Goal: Information Seeking & Learning: Learn about a topic

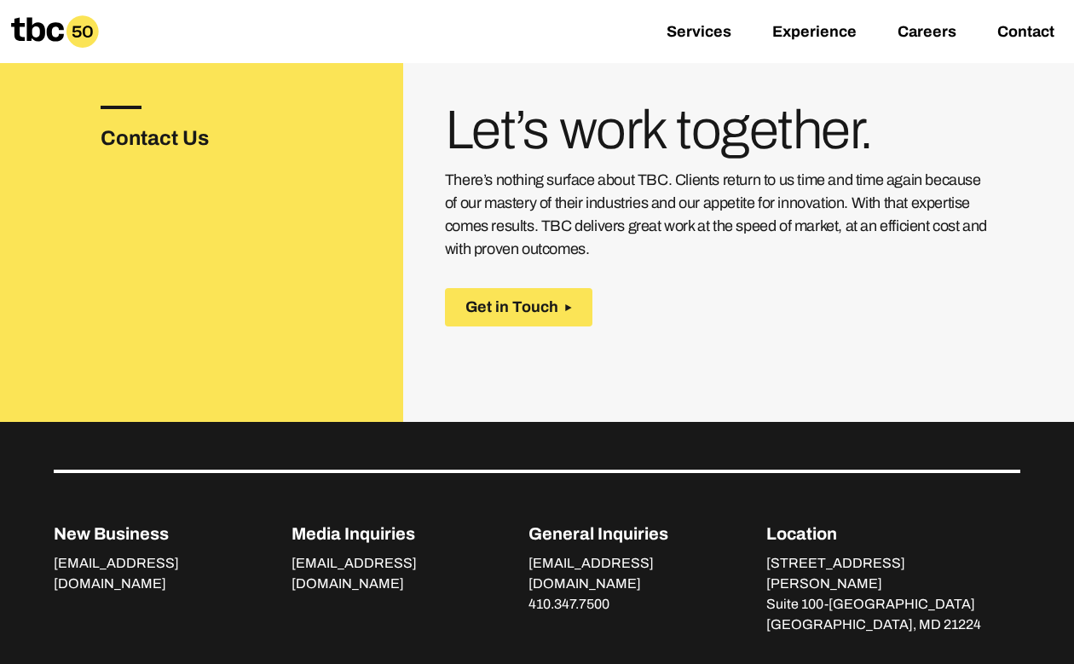
scroll to position [2827, 0]
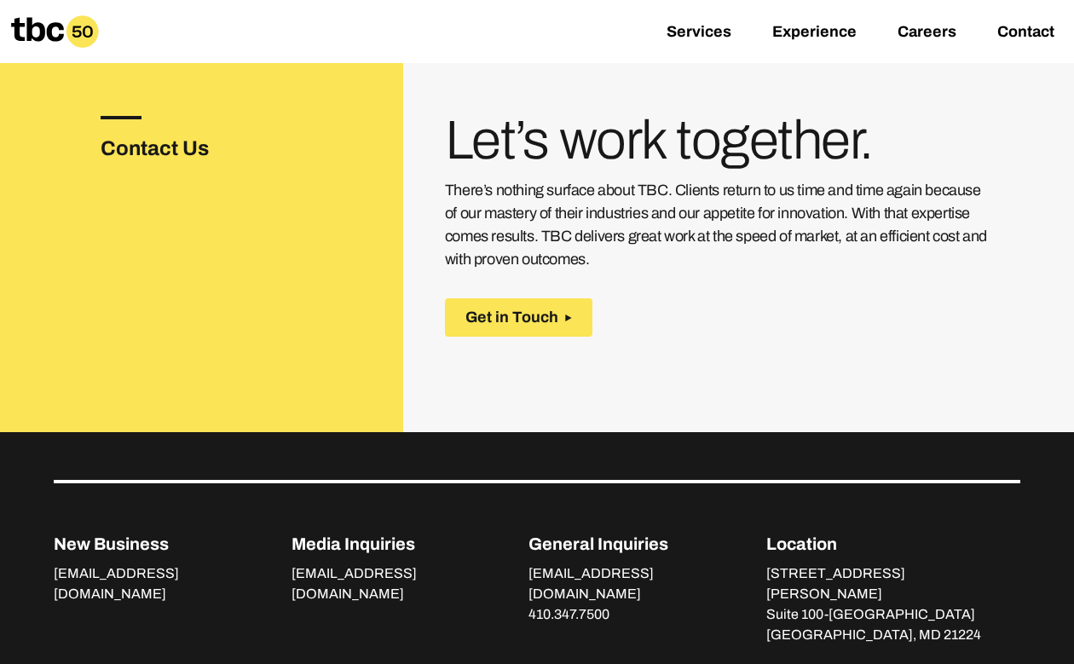
click at [511, 294] on div "Contact Us Let’s work together. There’s nothing surface about TBC. Clients retu…" at bounding box center [537, 233] width 1074 height 398
click at [511, 308] on span "Get in Touch" at bounding box center [511, 317] width 93 height 18
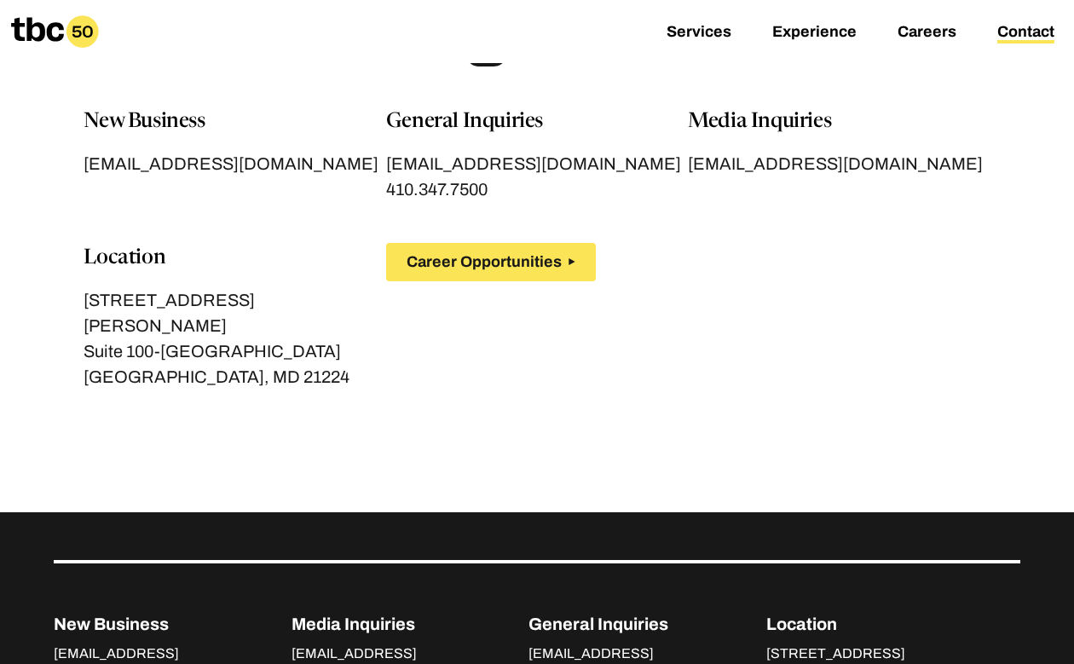
scroll to position [10, 0]
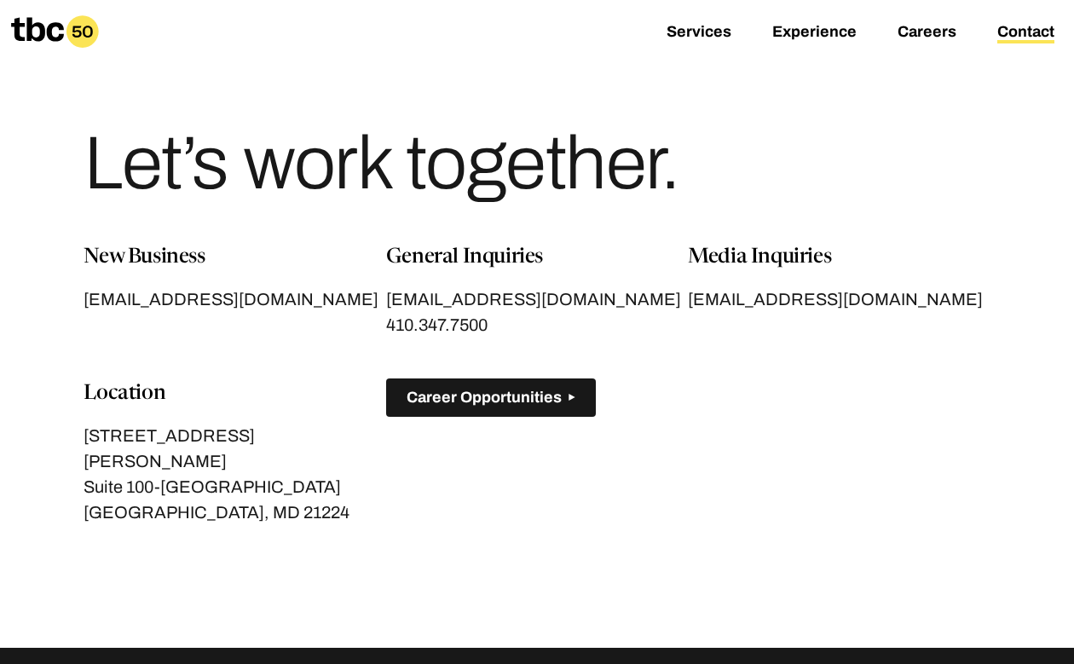
click at [502, 390] on span "Career Opportunities" at bounding box center [483, 398] width 155 height 18
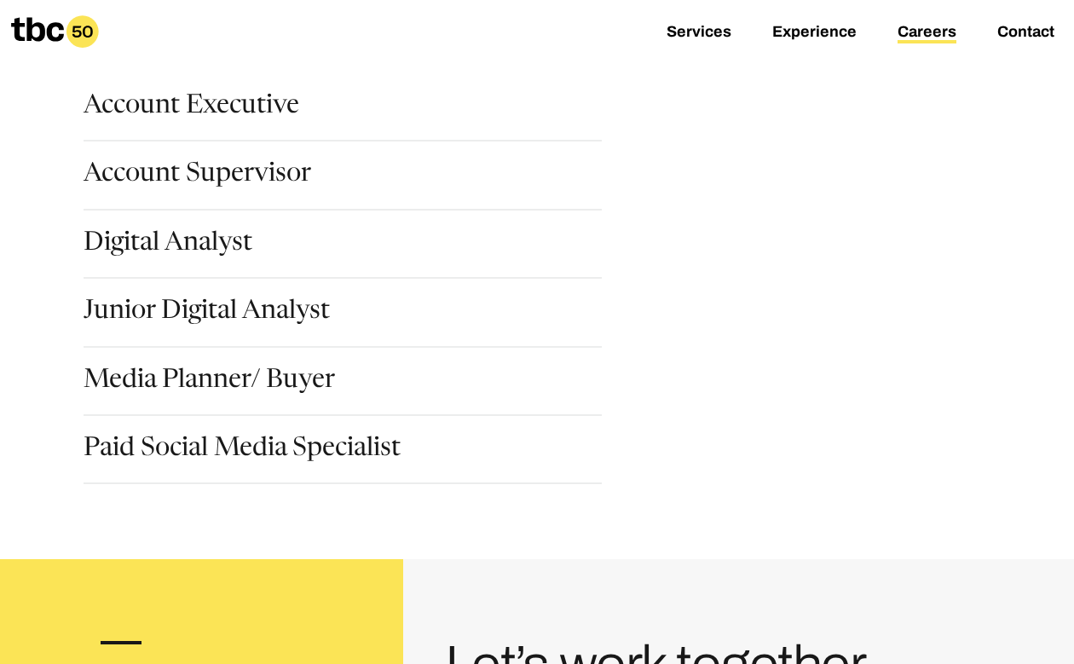
scroll to position [263, 0]
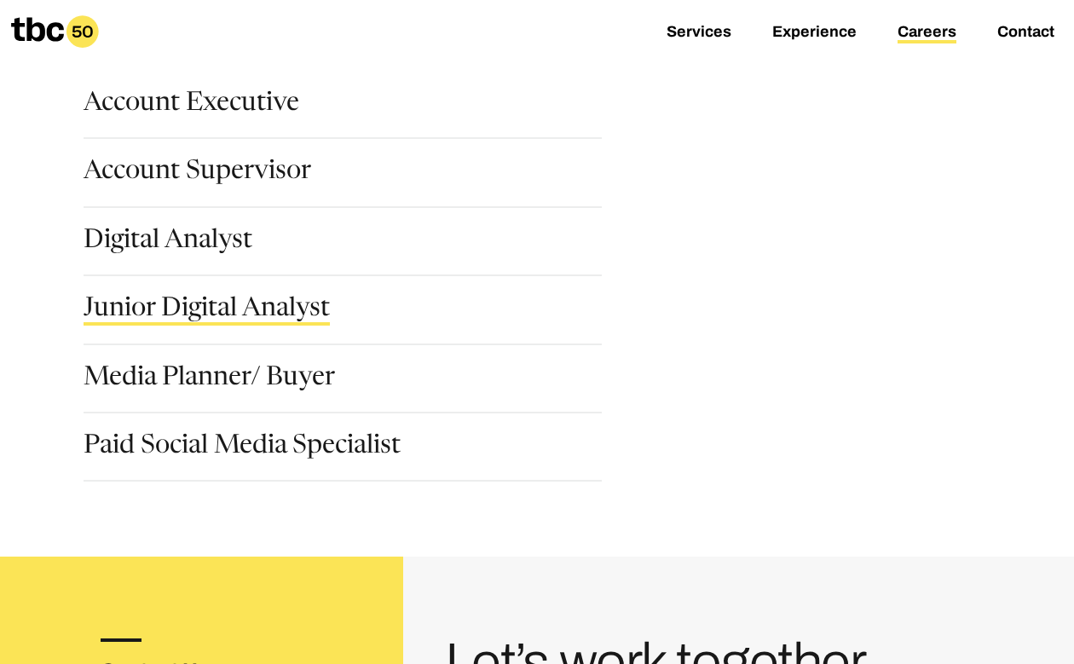
click at [257, 312] on link "Junior Digital Analyst" at bounding box center [207, 311] width 246 height 29
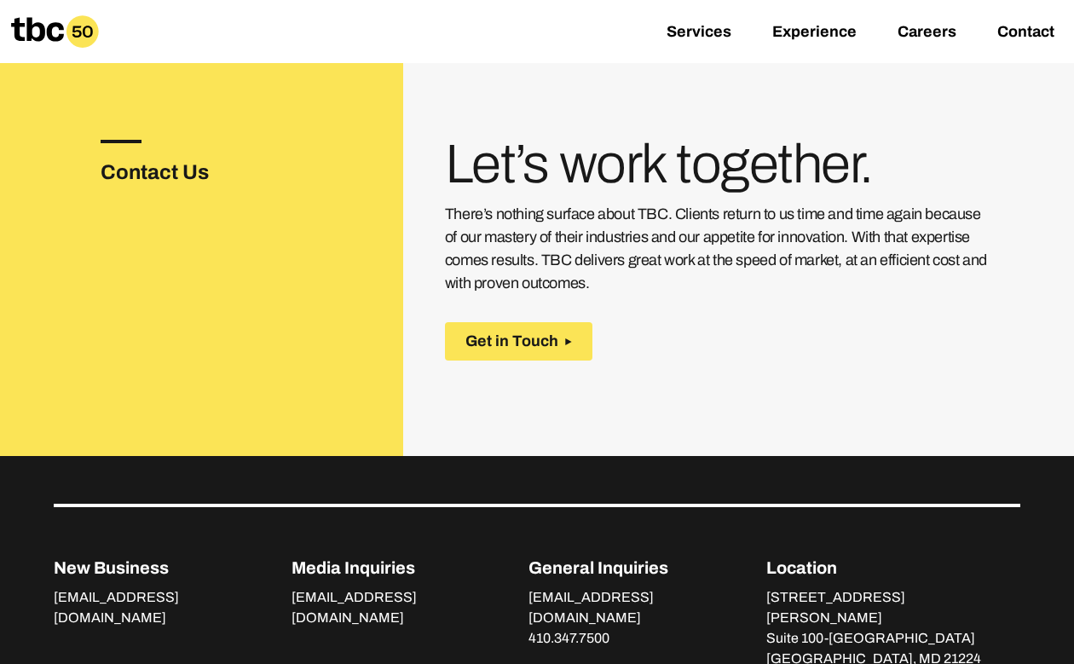
scroll to position [2801, 0]
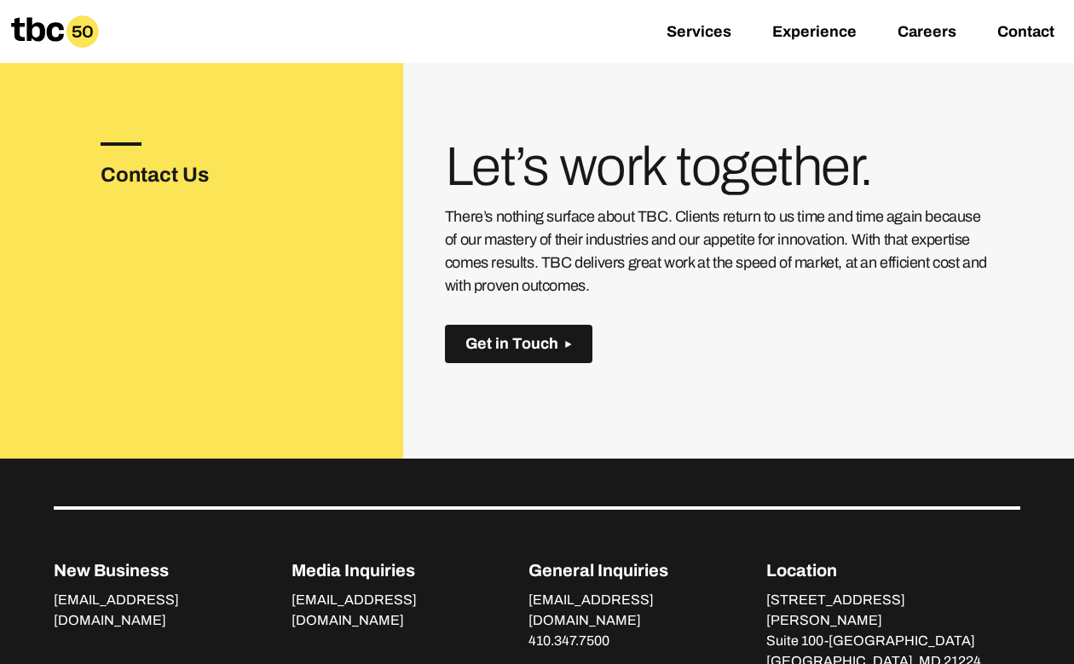
click at [545, 335] on span "Get in Touch" at bounding box center [511, 344] width 93 height 18
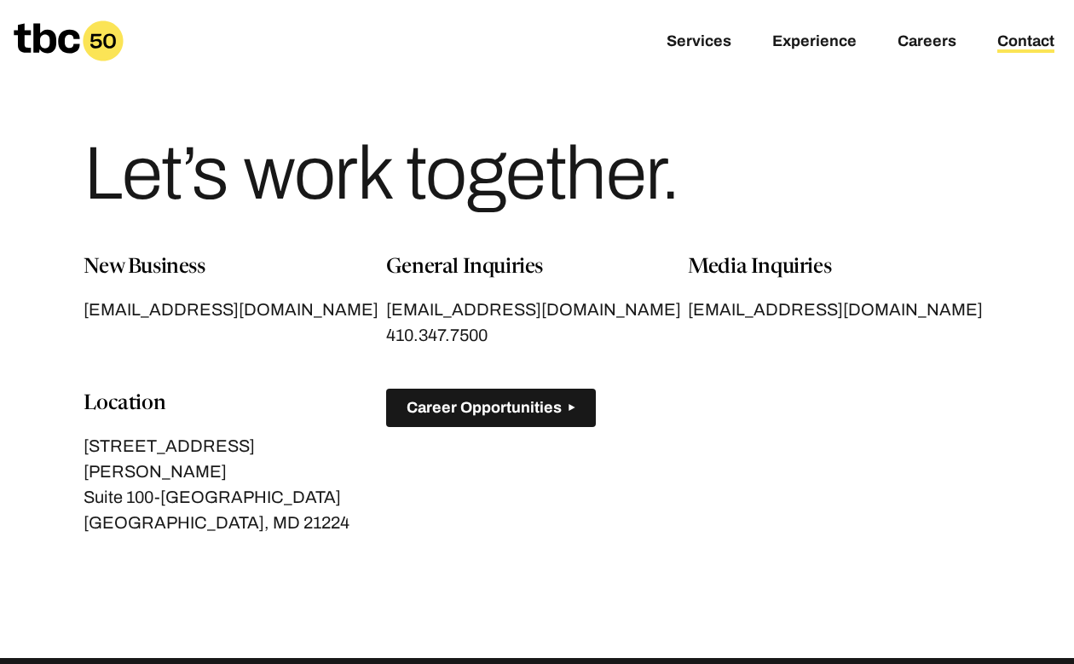
click at [457, 417] on span "Career Opportunities" at bounding box center [483, 408] width 155 height 18
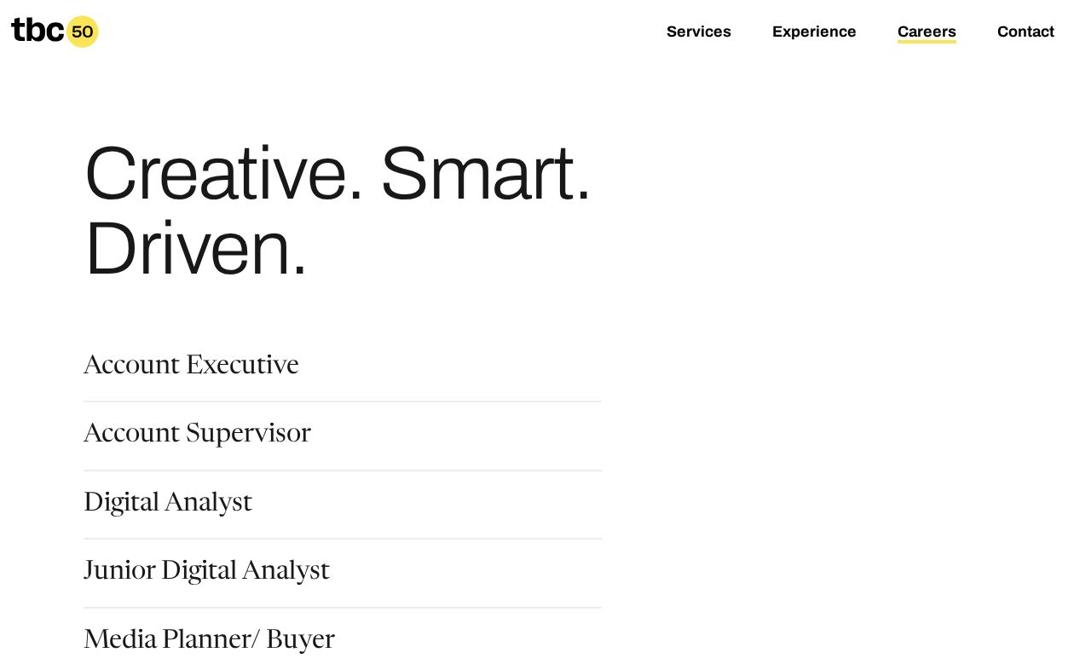
scroll to position [168, 0]
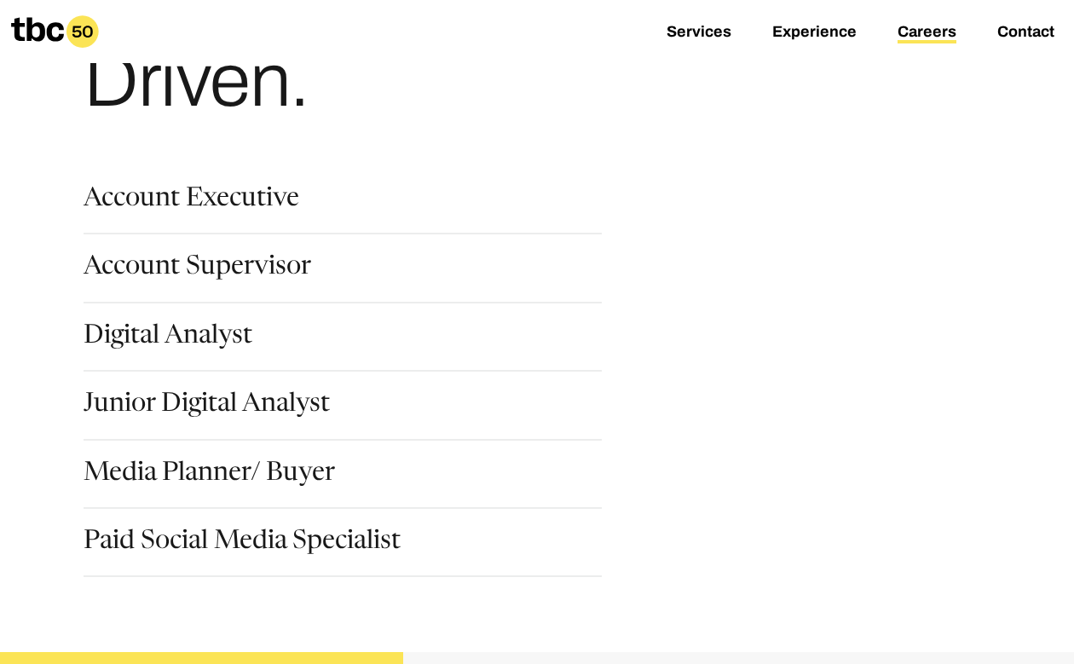
click at [279, 388] on div "Digital Analyst" at bounding box center [356, 358] width 545 height 68
click at [274, 399] on link "Junior Digital Analyst" at bounding box center [207, 406] width 246 height 29
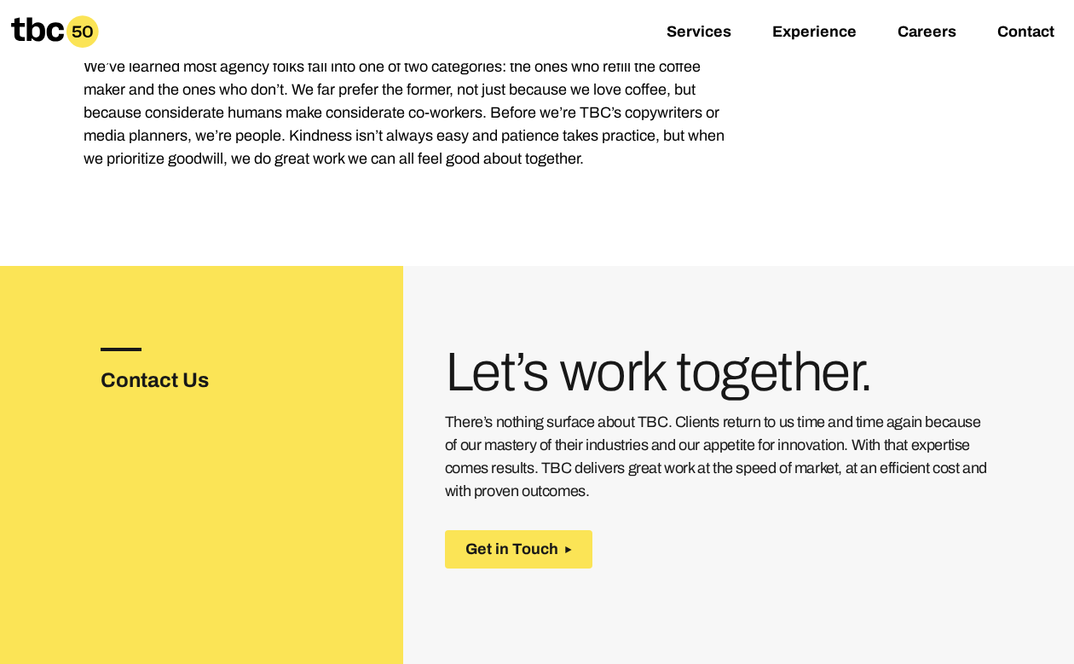
scroll to position [2605, 0]
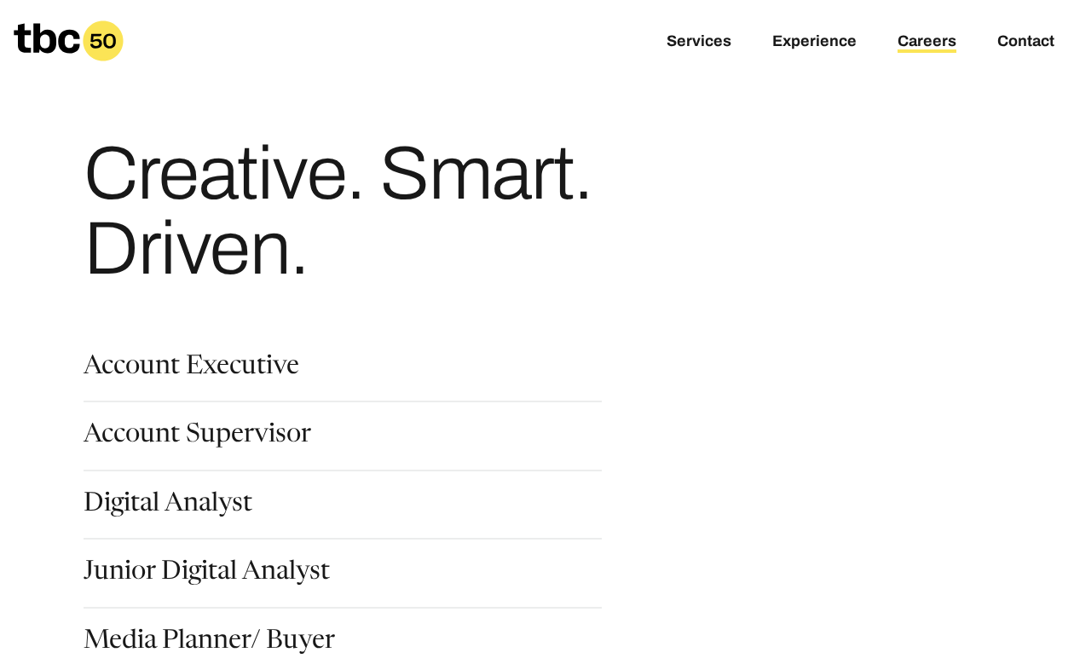
click at [29, 48] on icon at bounding box center [47, 38] width 66 height 30
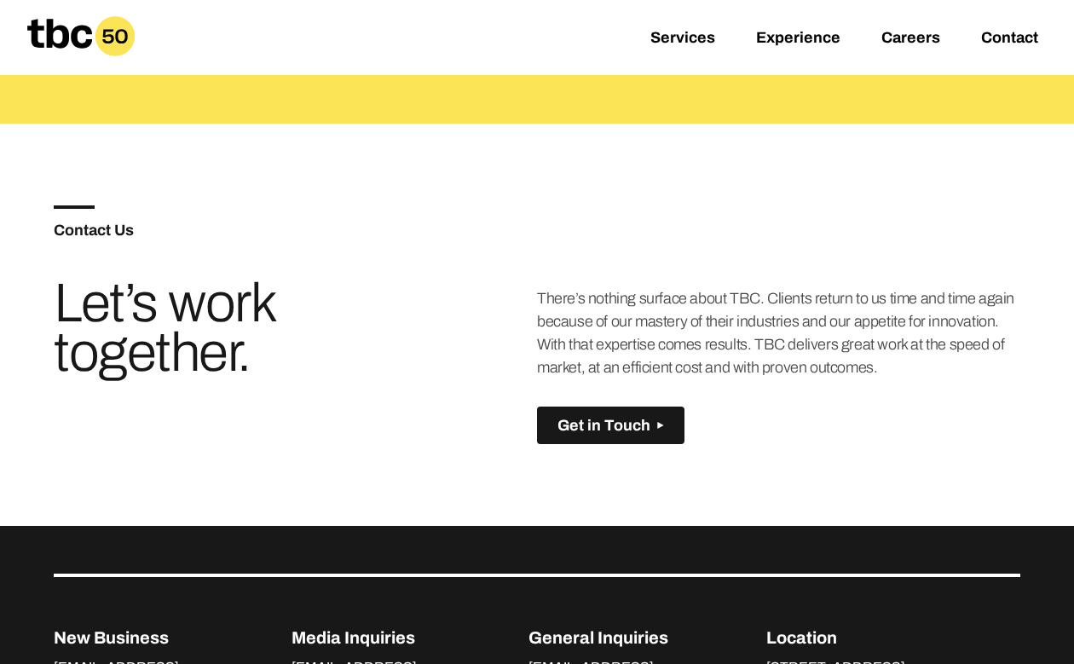
scroll to position [1037, 0]
